Goal: Find specific page/section: Find specific page/section

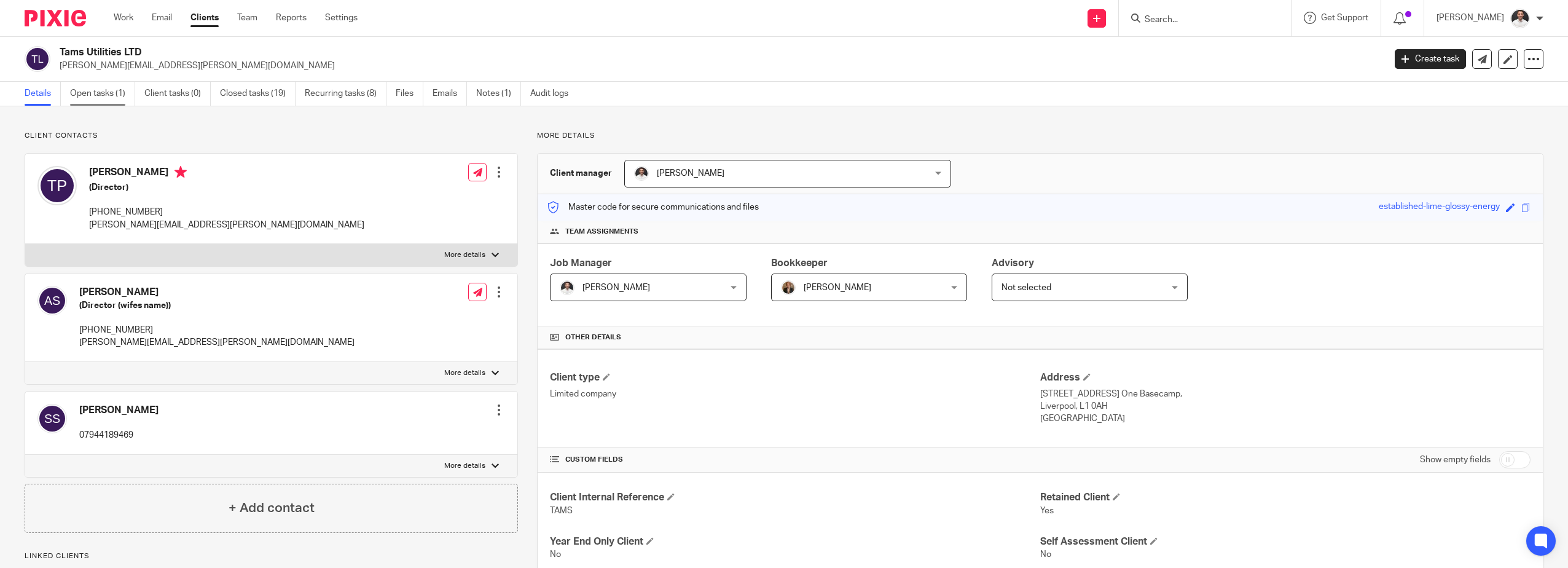
click at [120, 91] on link "Open tasks (1)" at bounding box center [102, 93] width 65 height 24
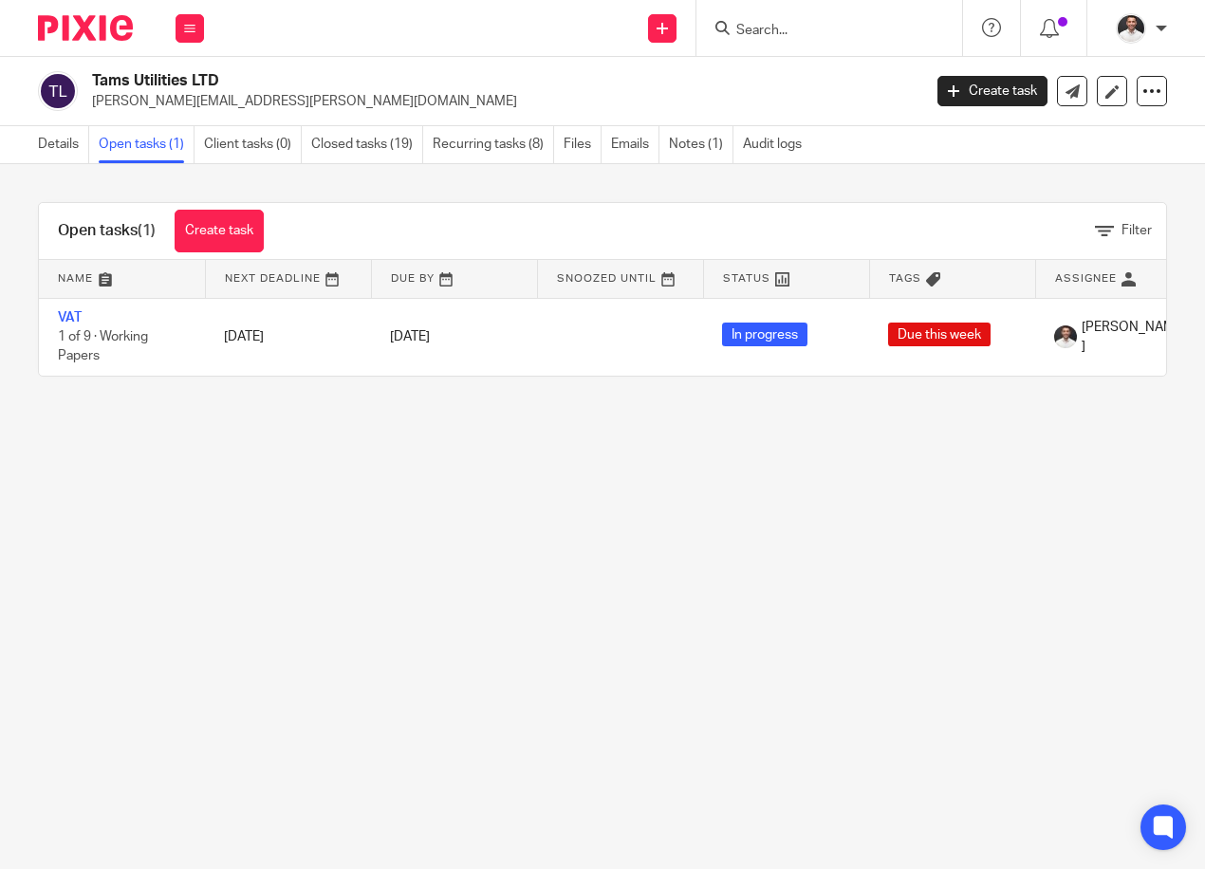
click at [780, 34] on input "Search" at bounding box center [819, 31] width 171 height 17
type input "talbot"
click at [818, 72] on link at bounding box center [848, 74] width 235 height 28
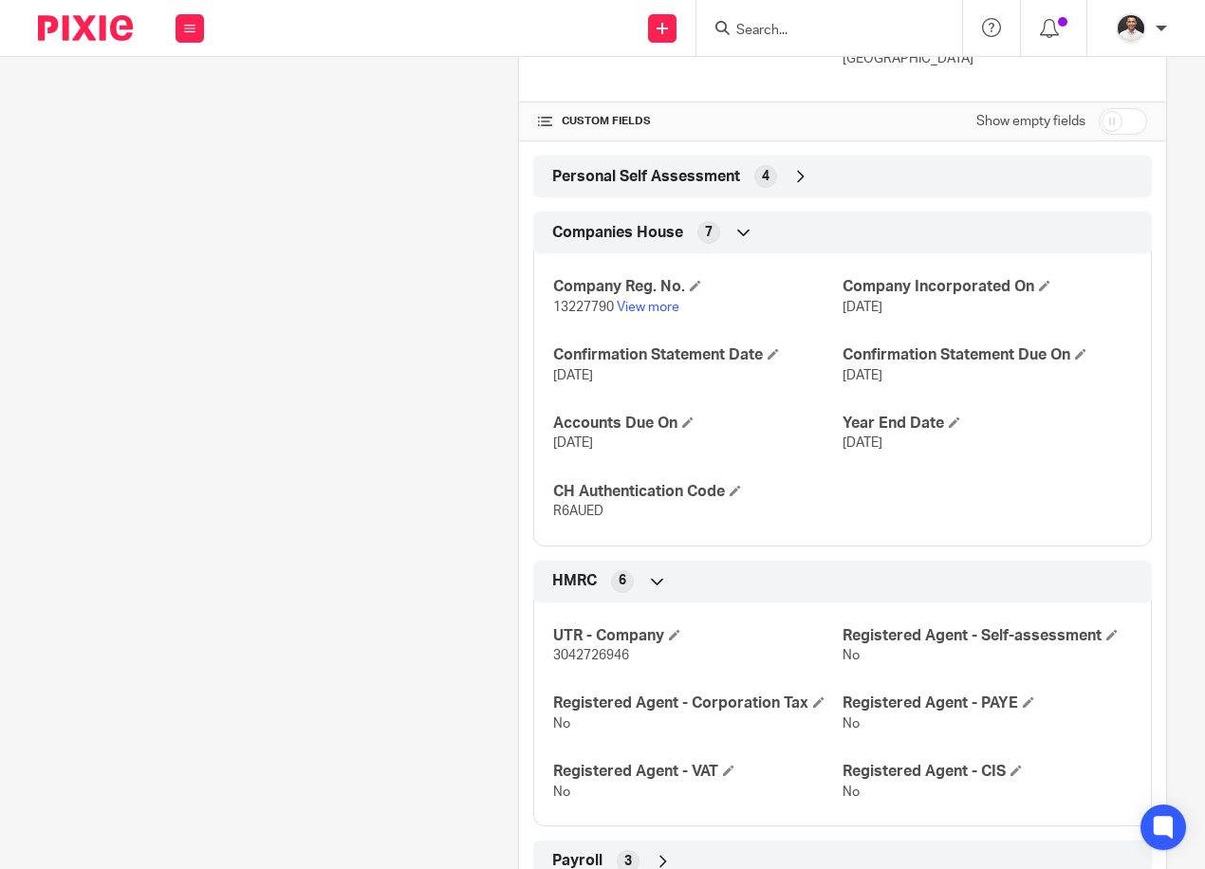
scroll to position [674, 0]
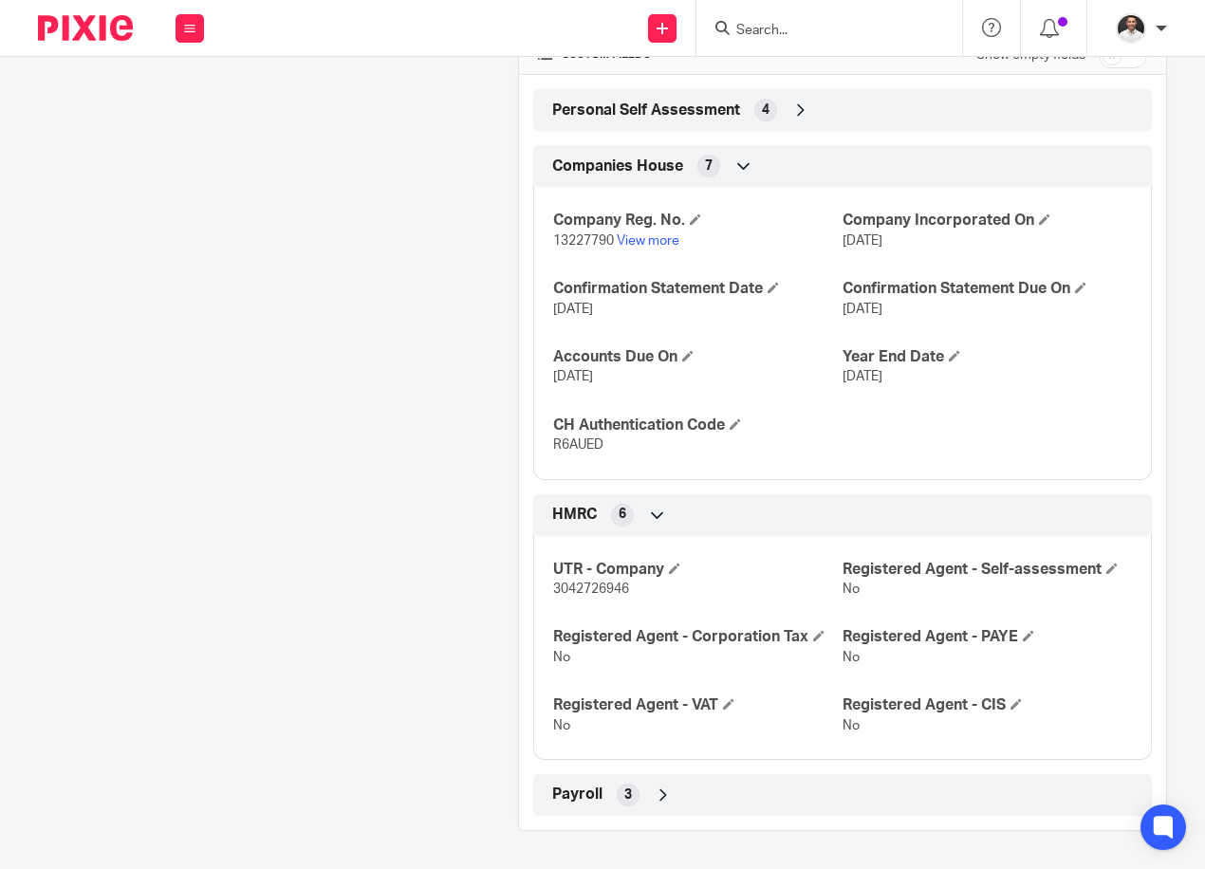
click at [654, 797] on icon at bounding box center [663, 795] width 19 height 19
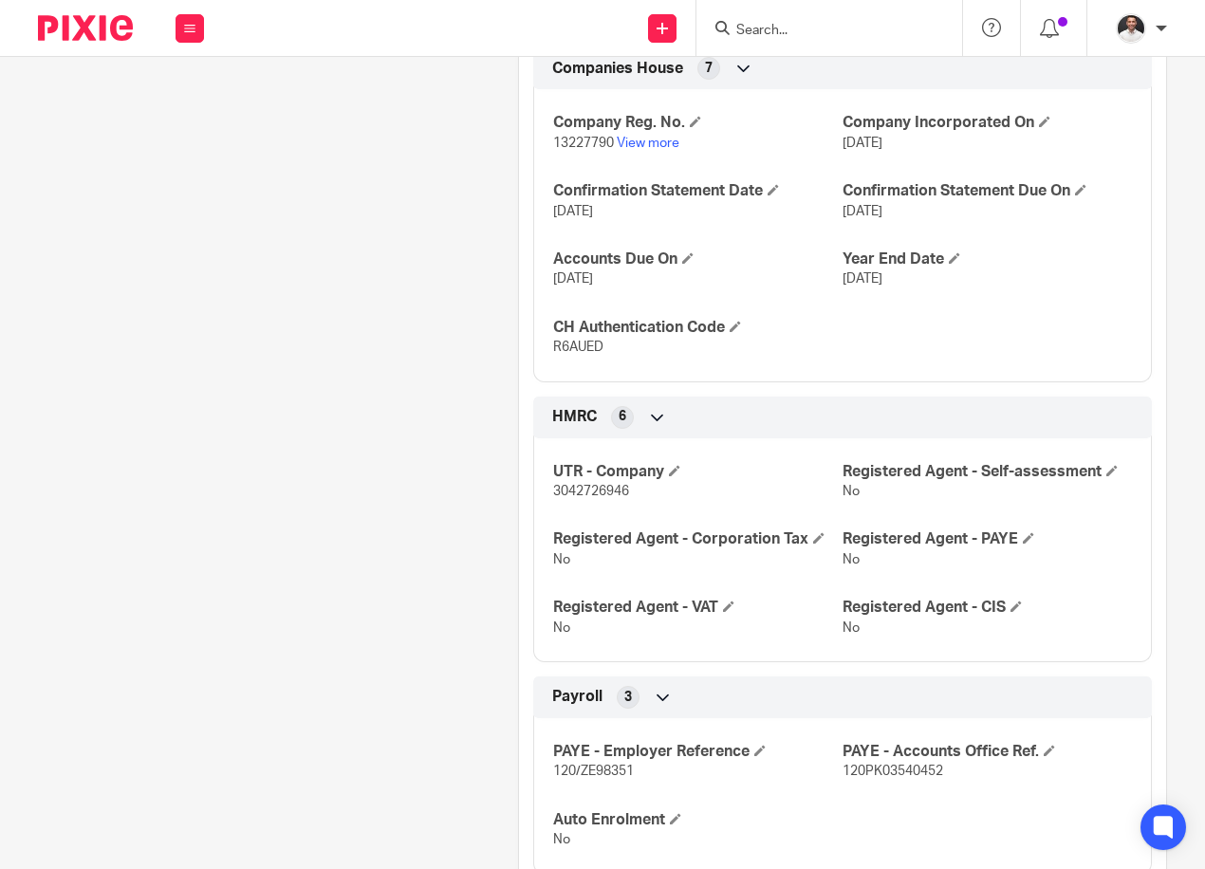
scroll to position [830, 0]
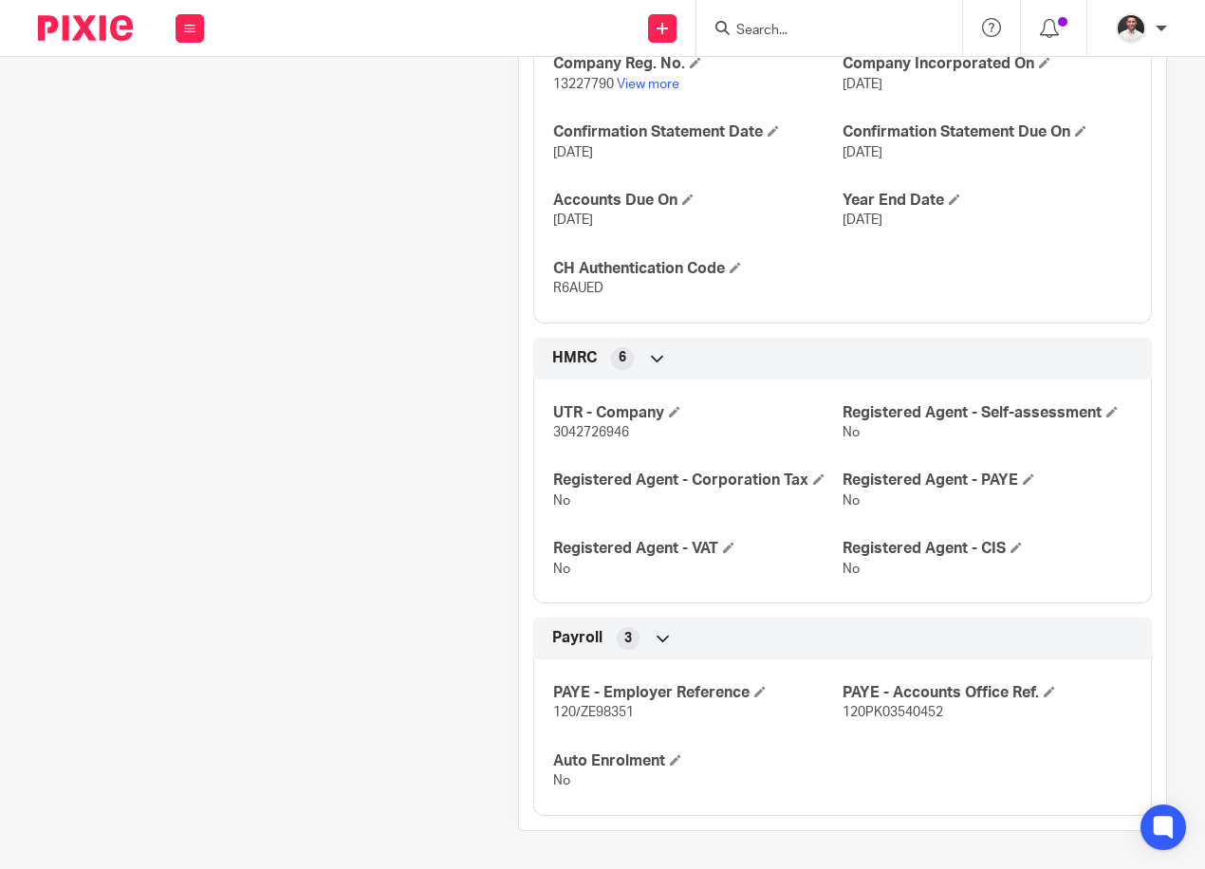
click at [589, 429] on span "3042726946" at bounding box center [591, 432] width 76 height 13
click at [588, 429] on span "3042726946" at bounding box center [591, 432] width 76 height 13
copy span "3042726946"
click at [857, 708] on span "120PK03540452" at bounding box center [893, 712] width 101 height 13
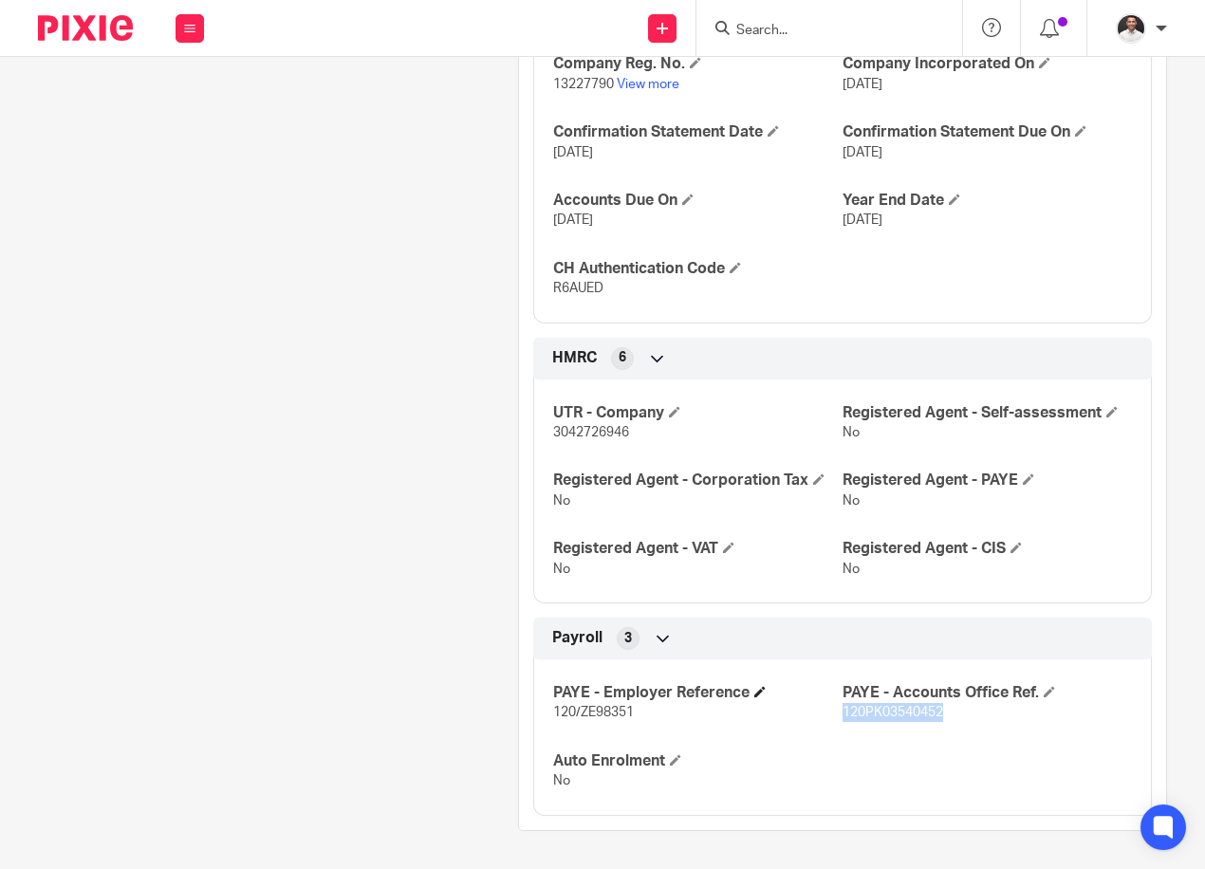
copy span "120PK03540452"
click at [608, 721] on p "120/ZE98351" at bounding box center [697, 712] width 289 height 19
click at [608, 717] on span "120/ZE98351" at bounding box center [593, 712] width 81 height 13
copy span "ZE98351"
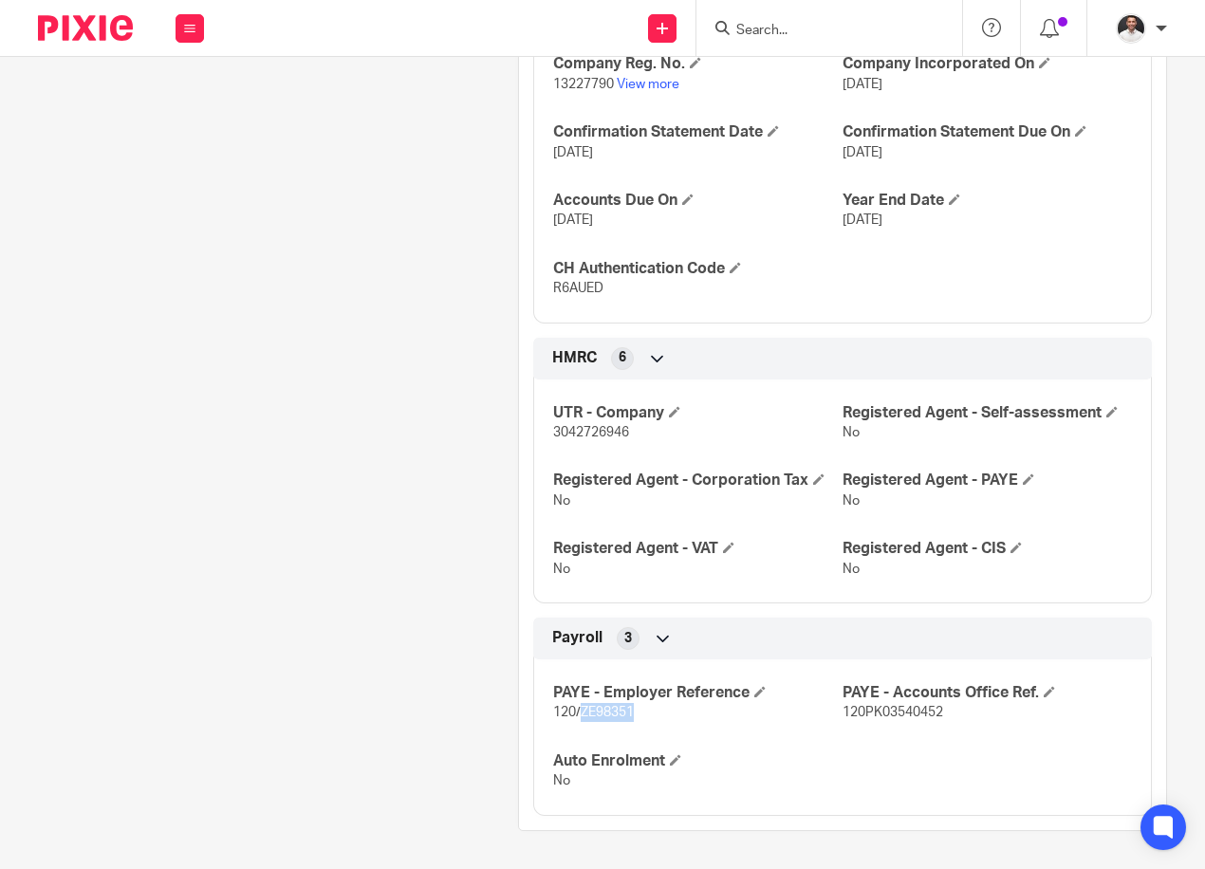
click at [653, 710] on p "120/ZE98351" at bounding box center [697, 712] width 289 height 19
click at [565, 709] on span "120/ZE98351" at bounding box center [593, 712] width 81 height 13
drag, startPoint x: 547, startPoint y: 711, endPoint x: 631, endPoint y: 717, distance: 83.8
click at [631, 717] on p "120/ZE98351" at bounding box center [697, 712] width 289 height 19
copy span "120/ZE98351"
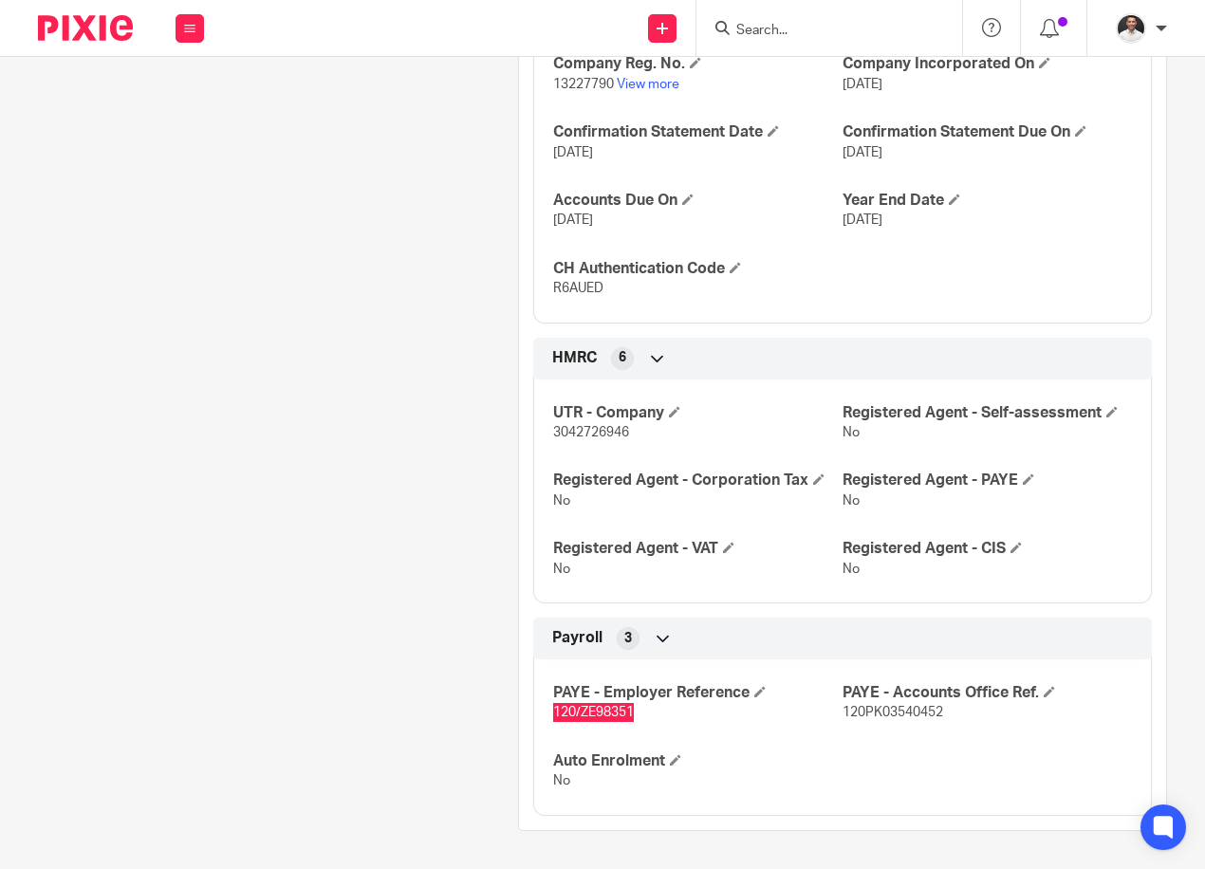
scroll to position [0, 0]
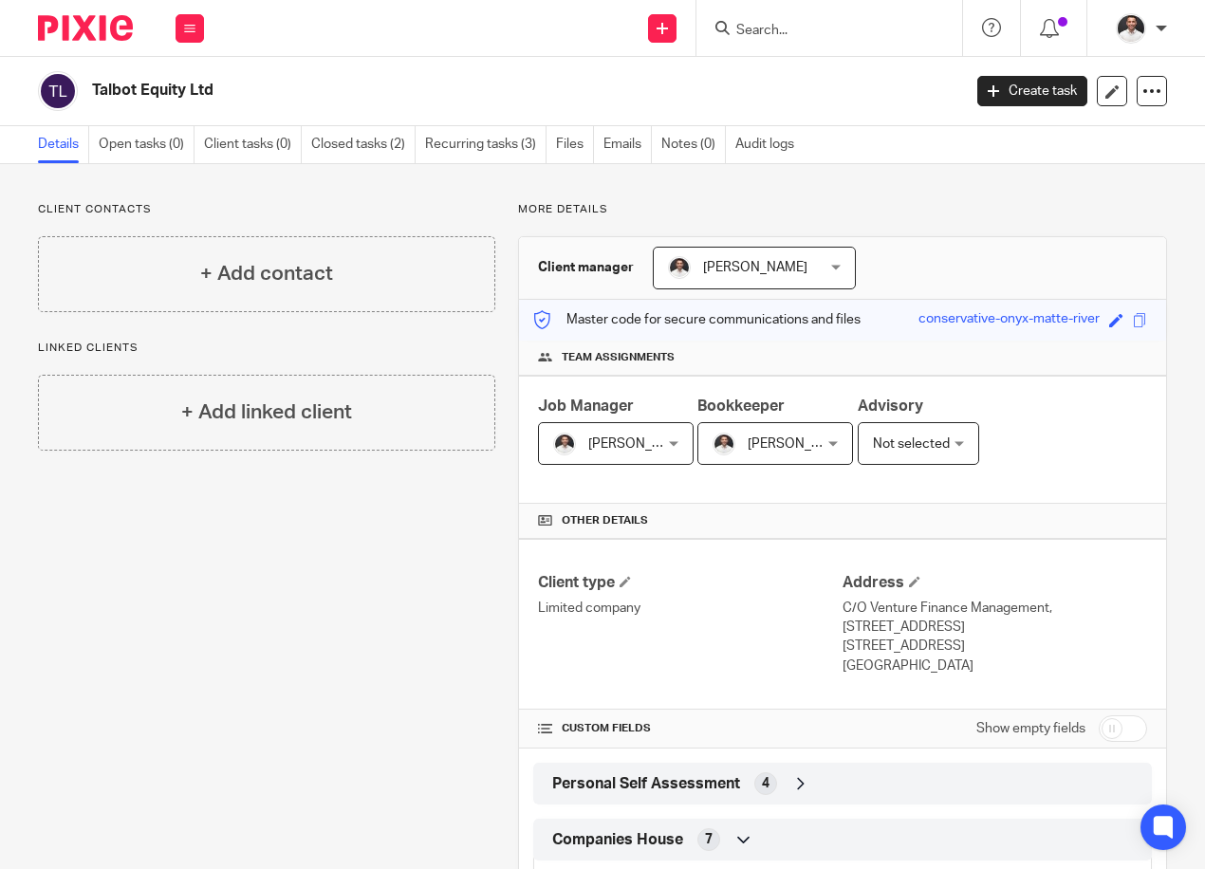
click at [81, 25] on img at bounding box center [85, 28] width 95 height 26
